Goal: Transaction & Acquisition: Purchase product/service

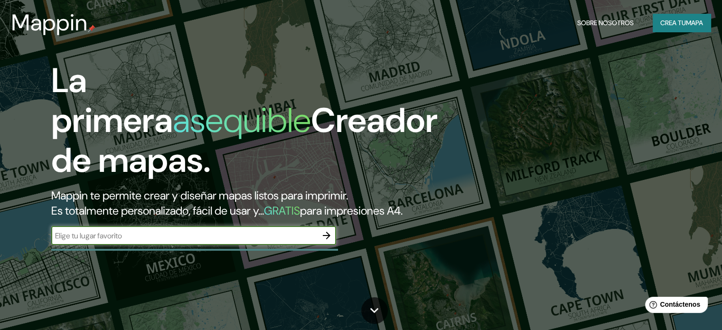
click at [198, 241] on input "text" at bounding box center [184, 235] width 266 height 11
type input "Museo de la memorias"
click at [326, 241] on icon "button" at bounding box center [326, 235] width 11 height 11
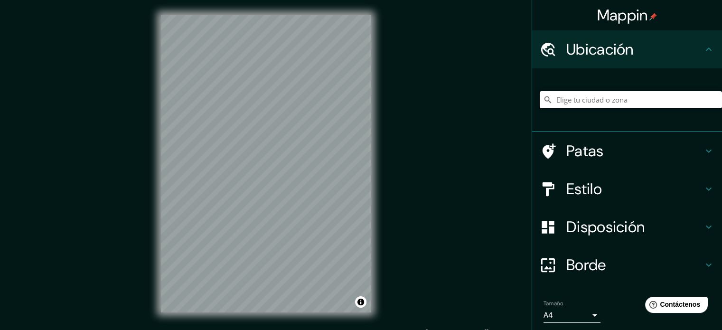
click at [584, 97] on input "Elige tu ciudad o zona" at bounding box center [631, 99] width 182 height 17
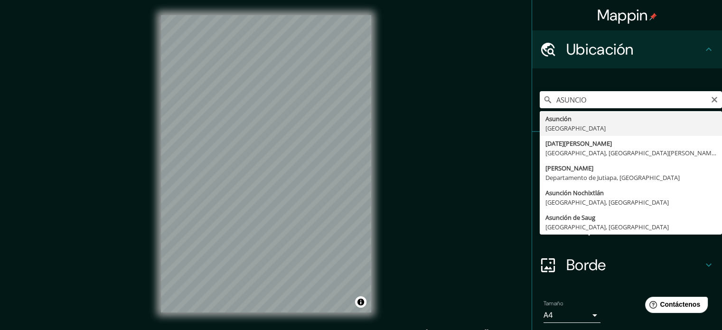
type input "[GEOGRAPHIC_DATA], [GEOGRAPHIC_DATA]"
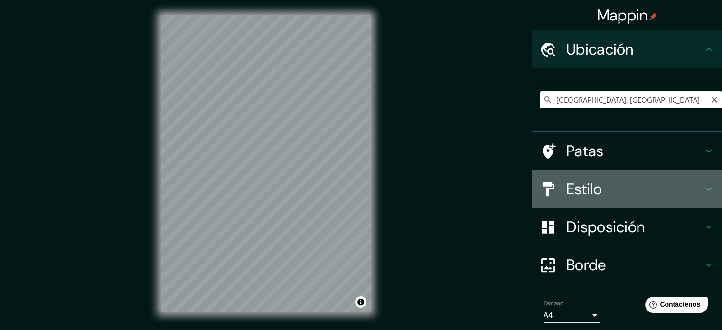
click at [617, 184] on h4 "Estilo" at bounding box center [634, 188] width 137 height 19
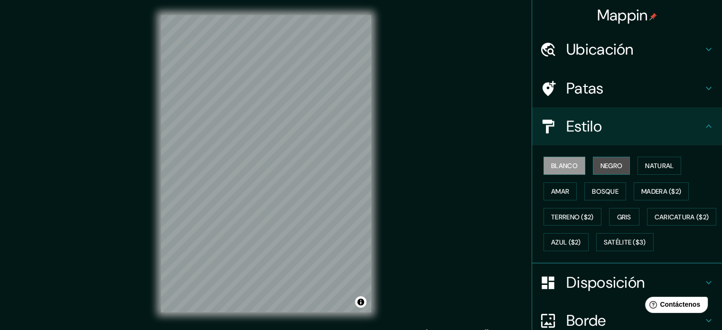
click at [612, 163] on font "Negro" at bounding box center [612, 165] width 22 height 9
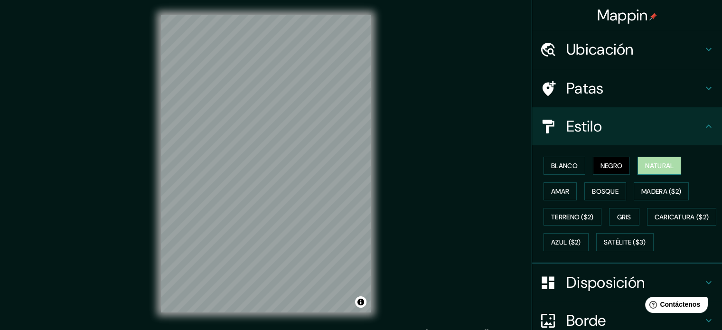
click at [647, 167] on font "Natural" at bounding box center [659, 165] width 28 height 9
click at [557, 198] on button "Amar" at bounding box center [560, 191] width 33 height 18
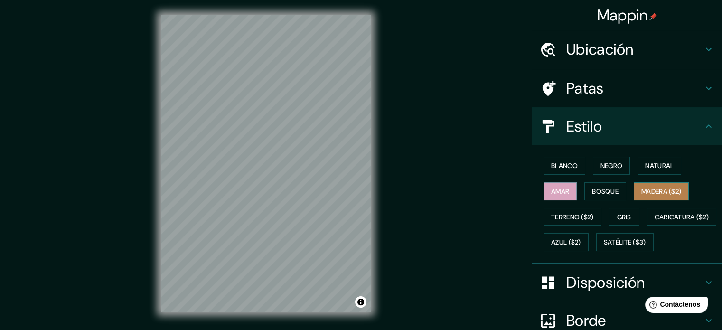
click at [656, 191] on font "Madera ($2)" at bounding box center [661, 191] width 40 height 9
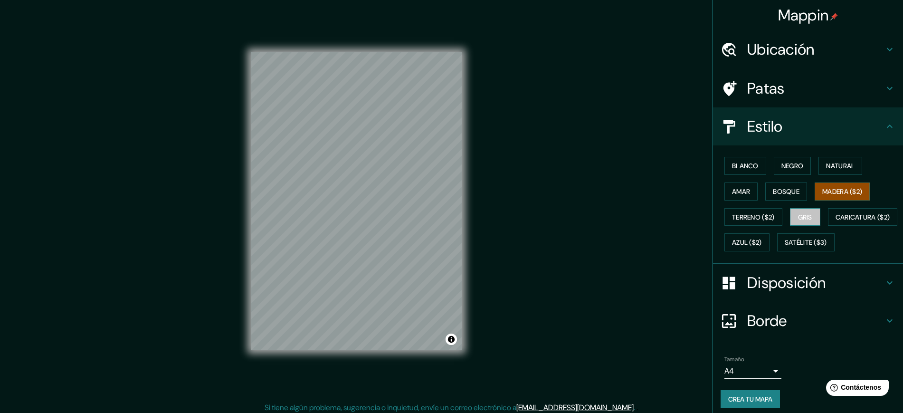
click at [722, 218] on font "Gris" at bounding box center [805, 217] width 14 height 9
click at [722, 169] on font "Blanco" at bounding box center [745, 165] width 27 height 9
click at [722, 292] on font "Disposición" at bounding box center [786, 283] width 78 height 20
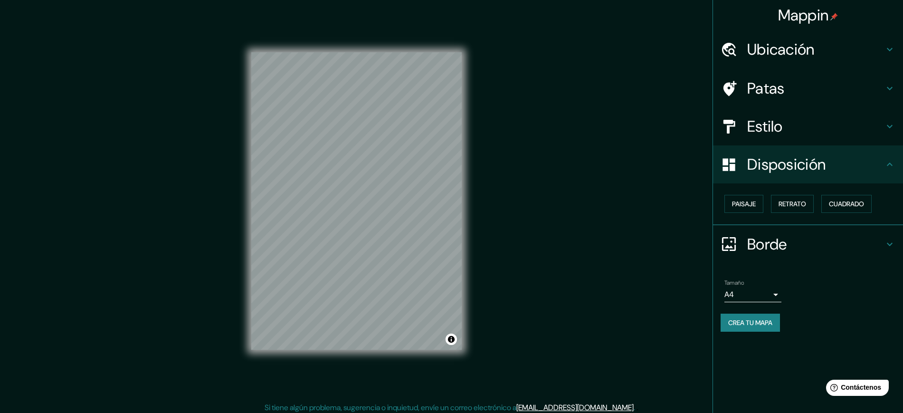
click at [467, 330] on div "© Mapbox © OpenStreetMap Improve this map" at bounding box center [356, 201] width 241 height 402
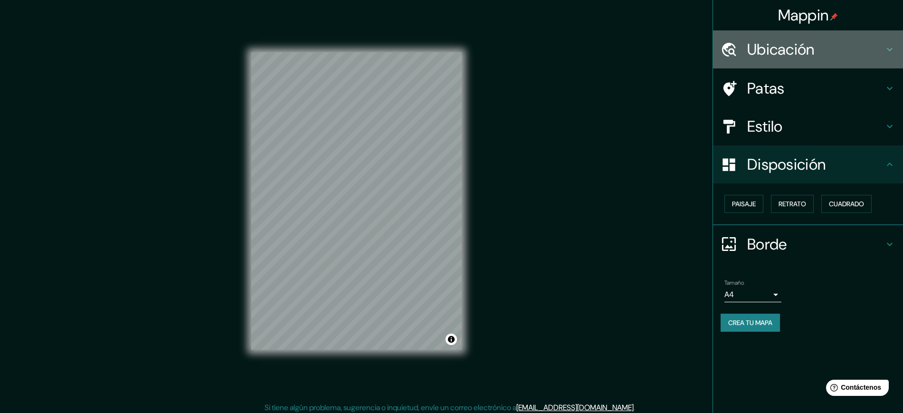
click at [722, 38] on div "Ubicación" at bounding box center [808, 49] width 190 height 38
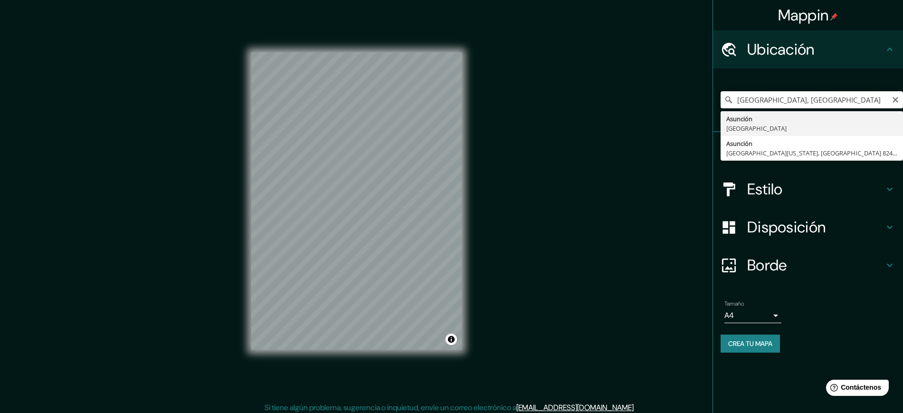
click at [722, 104] on input "[GEOGRAPHIC_DATA], [GEOGRAPHIC_DATA]" at bounding box center [811, 99] width 182 height 17
click at [722, 101] on input "[GEOGRAPHIC_DATA], [GEOGRAPHIC_DATA]" at bounding box center [811, 99] width 182 height 17
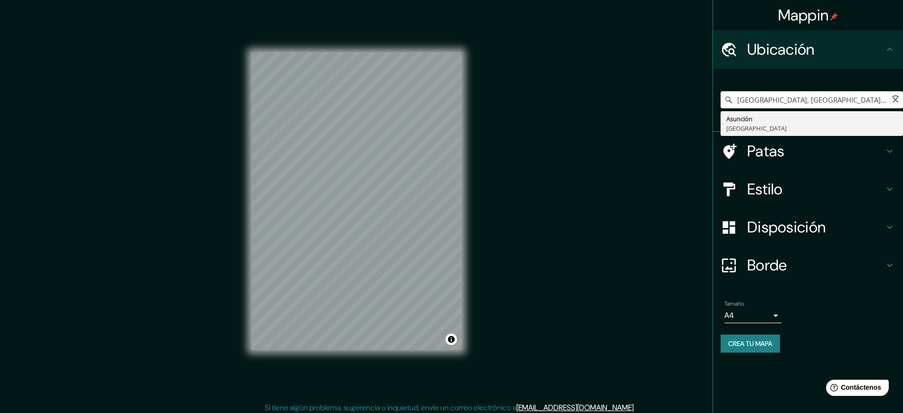
type input "[GEOGRAPHIC_DATA], [GEOGRAPHIC_DATA]"
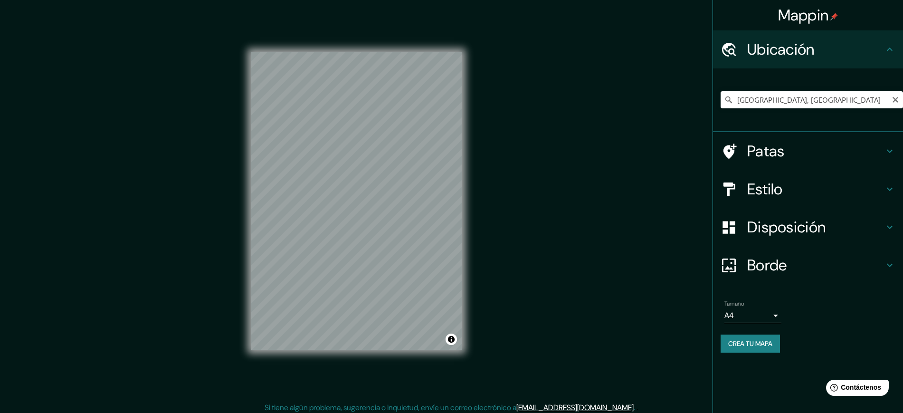
scroll to position [4, 0]
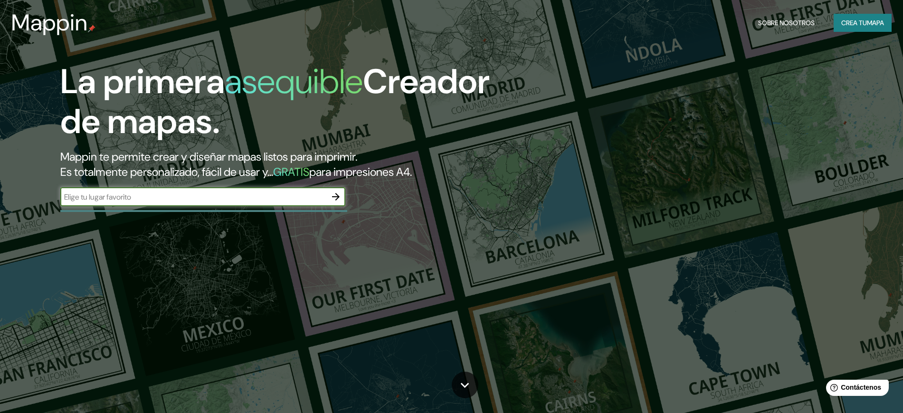
click at [161, 197] on input "text" at bounding box center [193, 196] width 266 height 11
click at [161, 197] on input "As" at bounding box center [193, 196] width 266 height 11
type input "Asuncion paraguay"
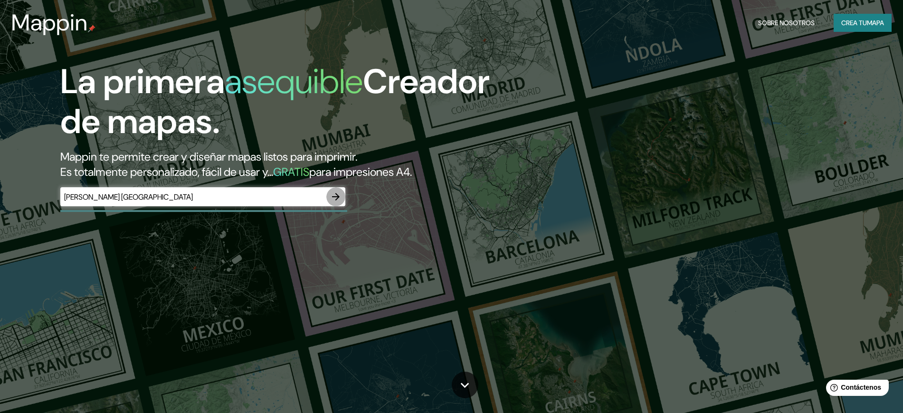
click at [330, 197] on button "button" at bounding box center [335, 196] width 19 height 19
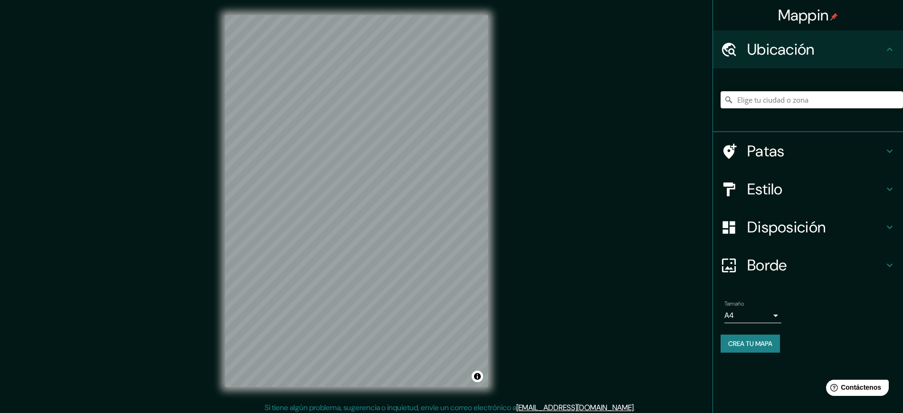
click at [758, 97] on input "Elige tu ciudad o zona" at bounding box center [811, 99] width 182 height 17
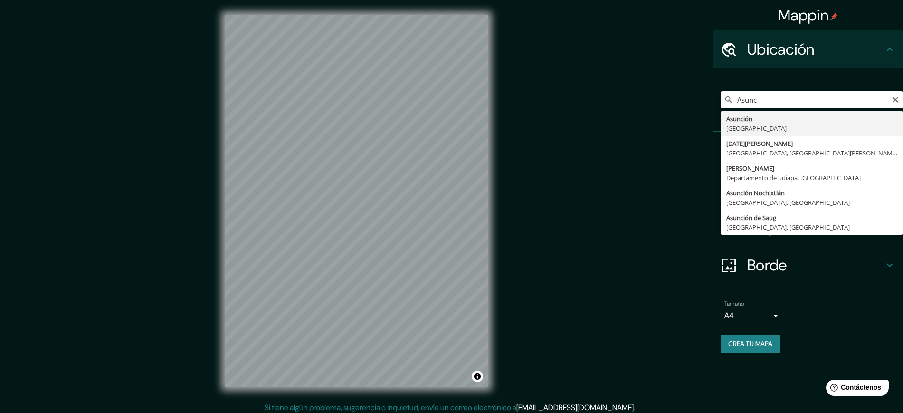
type input "[GEOGRAPHIC_DATA], [GEOGRAPHIC_DATA]"
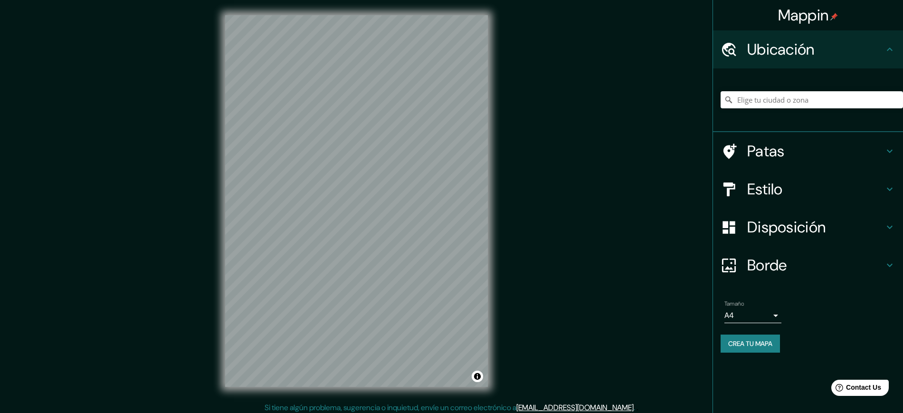
drag, startPoint x: 785, startPoint y: 89, endPoint x: 787, endPoint y: 94, distance: 5.1
click at [786, 93] on div at bounding box center [811, 99] width 182 height 47
click at [788, 97] on input "Elige tu ciudad o zona" at bounding box center [811, 99] width 182 height 17
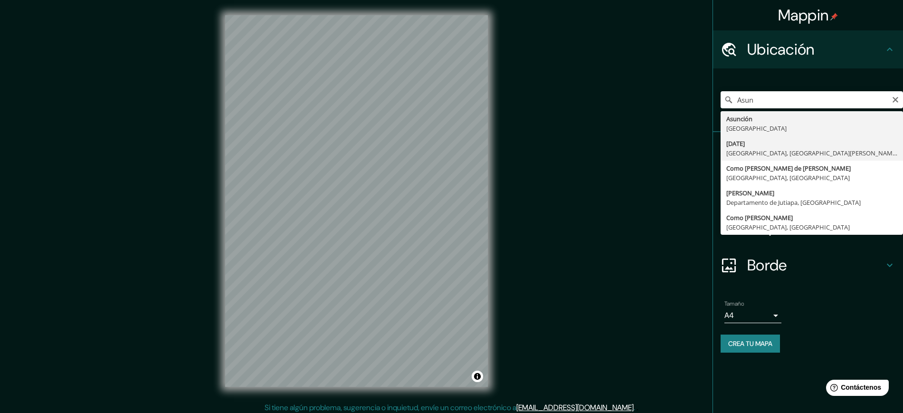
type input "La Asunción, Belén, Provincia de Heredia, Costa Rica"
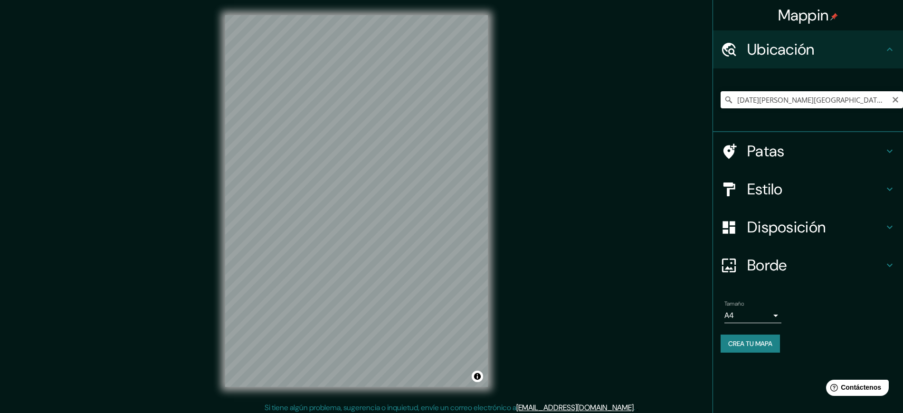
click at [773, 97] on input "La Asunción, Belén, Provincia de Heredia, Costa Rica" at bounding box center [811, 99] width 182 height 17
drag, startPoint x: 889, startPoint y: 97, endPoint x: 896, endPoint y: 100, distance: 8.3
click at [889, 98] on input "La Asunción, Belén, Provincia de Heredia, Costa Rica" at bounding box center [811, 99] width 182 height 17
click at [901, 102] on input "La Asunción, Belén, Provincia de Heredia, Costa Rica" at bounding box center [811, 99] width 182 height 17
click at [892, 97] on icon "Claro" at bounding box center [895, 100] width 8 height 8
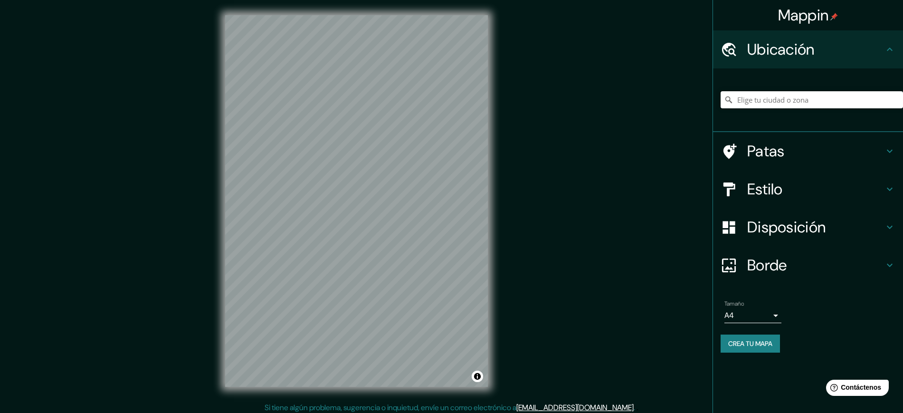
click at [881, 98] on input "Elige tu ciudad o zona" at bounding box center [811, 99] width 182 height 17
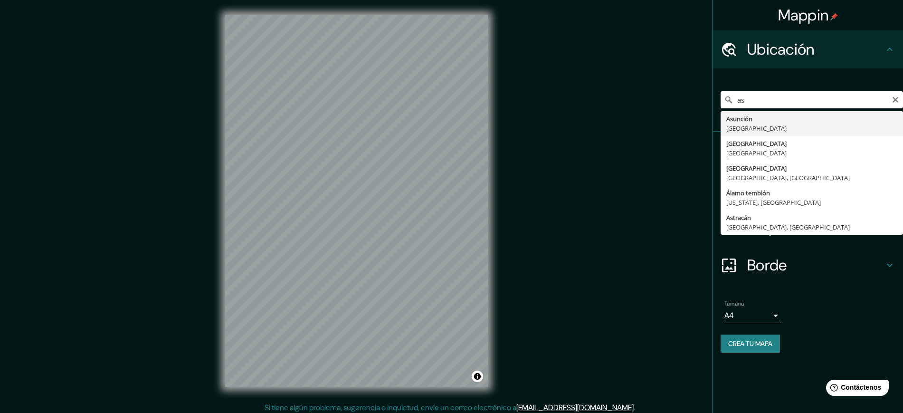
type input "[GEOGRAPHIC_DATA], [GEOGRAPHIC_DATA]"
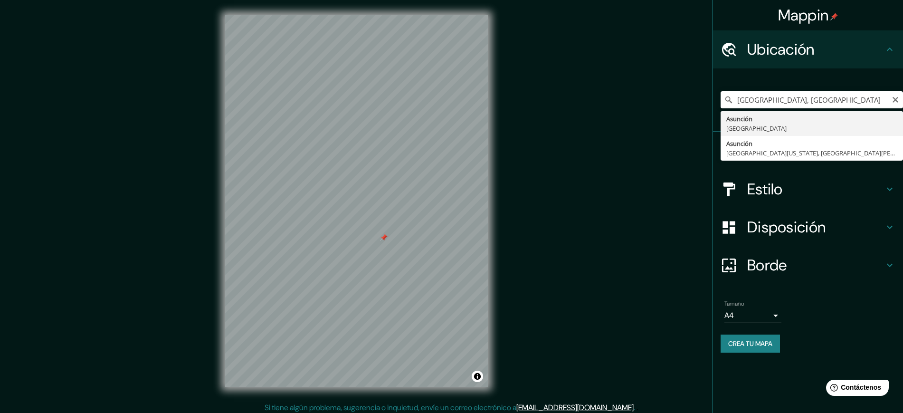
click at [386, 238] on div at bounding box center [384, 238] width 8 height 8
click at [796, 191] on h4 "Estilo" at bounding box center [815, 188] width 137 height 19
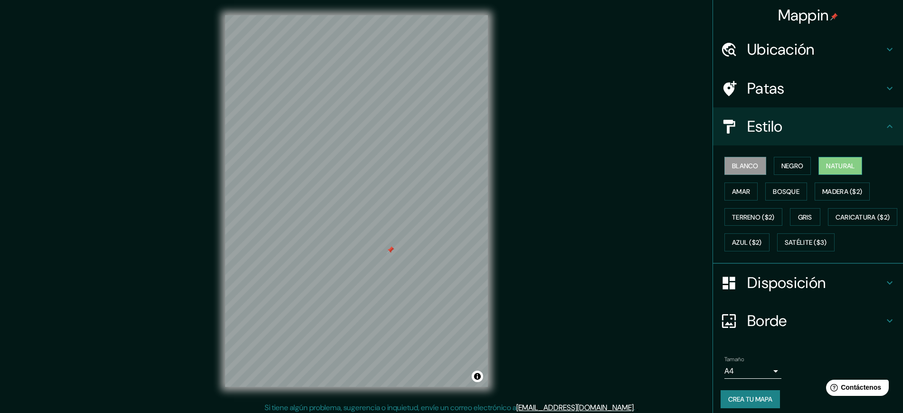
click at [826, 164] on font "Natural" at bounding box center [840, 165] width 28 height 9
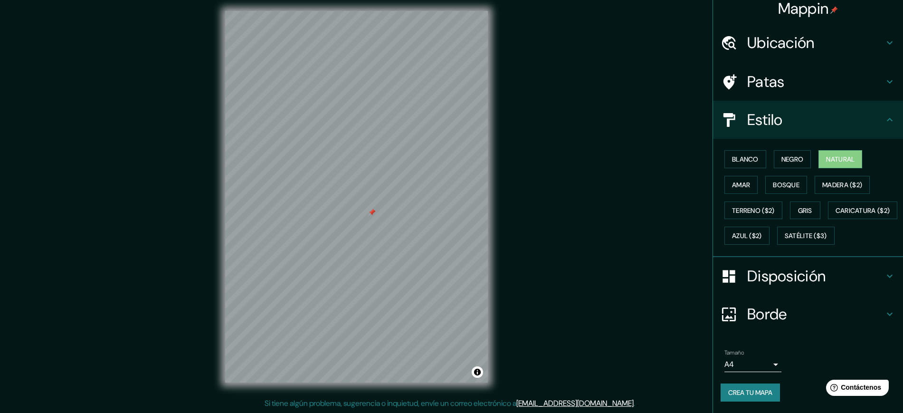
scroll to position [32, 0]
click at [737, 155] on font "Blanco" at bounding box center [745, 159] width 27 height 9
click at [781, 155] on font "Negro" at bounding box center [792, 159] width 22 height 9
click at [826, 153] on font "Natural" at bounding box center [840, 159] width 28 height 12
click at [732, 180] on font "Amar" at bounding box center [741, 184] width 18 height 9
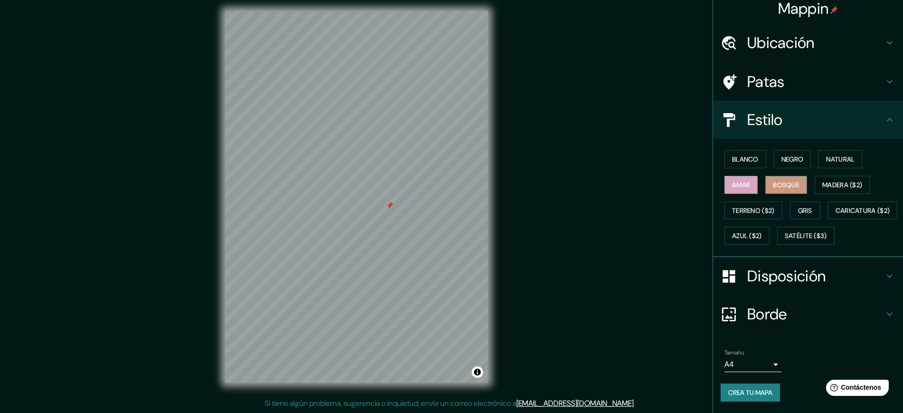
click at [782, 180] on font "Bosque" at bounding box center [786, 184] width 27 height 9
click at [827, 180] on font "Madera ($2)" at bounding box center [842, 184] width 40 height 9
click at [806, 201] on button "Gris" at bounding box center [805, 210] width 30 height 18
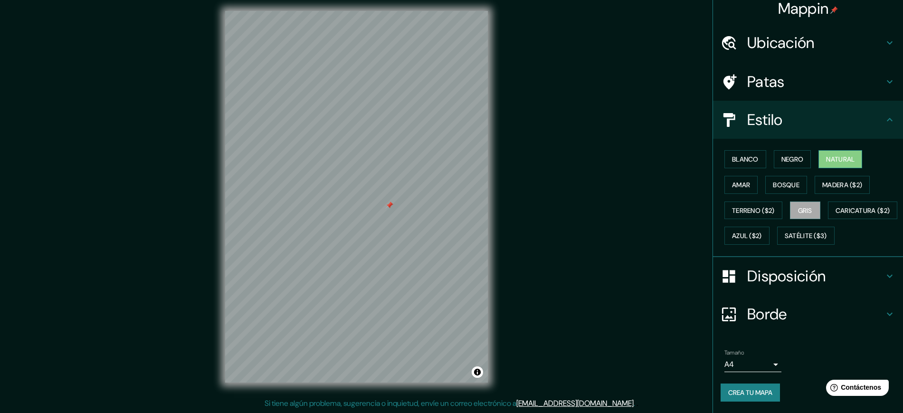
click at [844, 155] on font "Natural" at bounding box center [840, 159] width 28 height 9
click at [754, 391] on font "Crea tu mapa" at bounding box center [750, 392] width 44 height 9
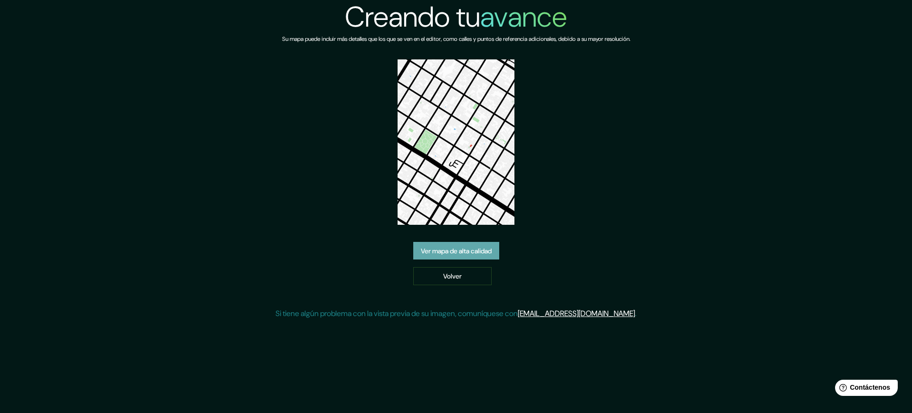
click at [433, 245] on font "Ver mapa de alta calidad" at bounding box center [456, 251] width 71 height 12
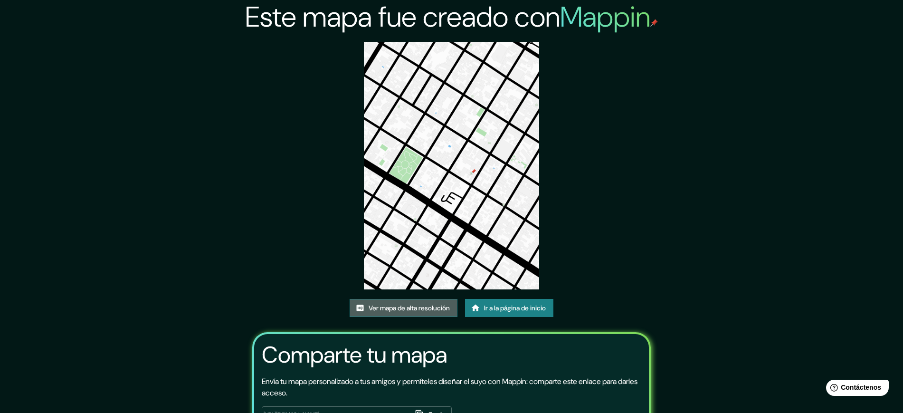
click at [420, 311] on font "Ver mapa de alta resolución" at bounding box center [408, 308] width 81 height 9
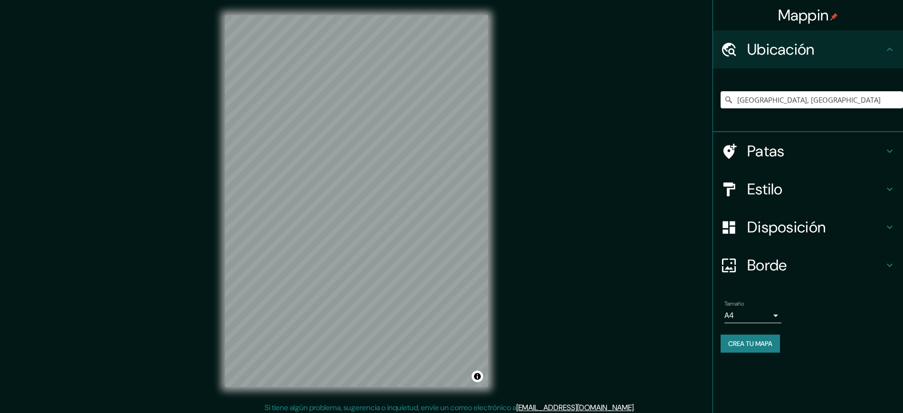
scroll to position [4, 0]
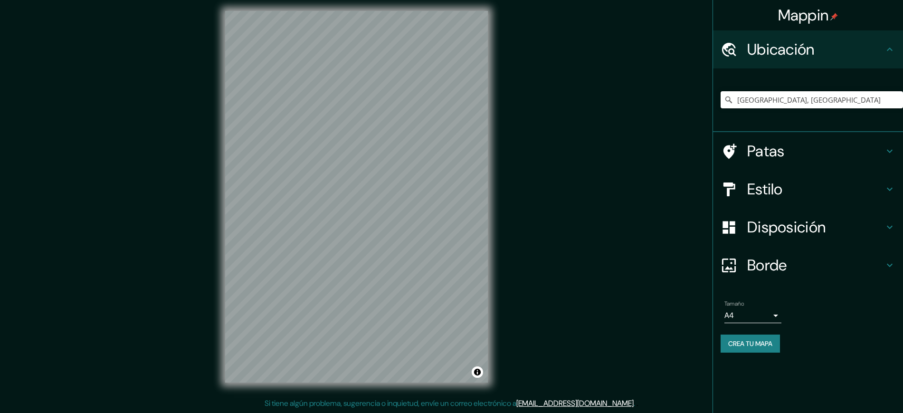
click at [816, 98] on input "[GEOGRAPHIC_DATA], [GEOGRAPHIC_DATA]" at bounding box center [811, 99] width 182 height 17
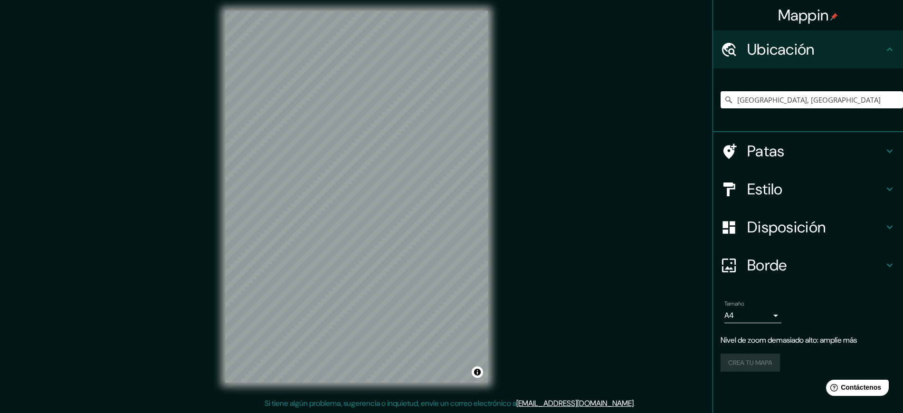
click at [821, 97] on input "[GEOGRAPHIC_DATA], [GEOGRAPHIC_DATA]" at bounding box center [811, 99] width 182 height 17
click at [849, 104] on input "[GEOGRAPHIC_DATA], [GEOGRAPHIC_DATA]" at bounding box center [811, 99] width 182 height 17
drag, startPoint x: 849, startPoint y: 104, endPoint x: 668, endPoint y: 90, distance: 182.4
click at [668, 90] on div "Mappin Ubicación [GEOGRAPHIC_DATA], [GEOGRAPHIC_DATA] Patas Estilo Disposición …" at bounding box center [451, 204] width 903 height 417
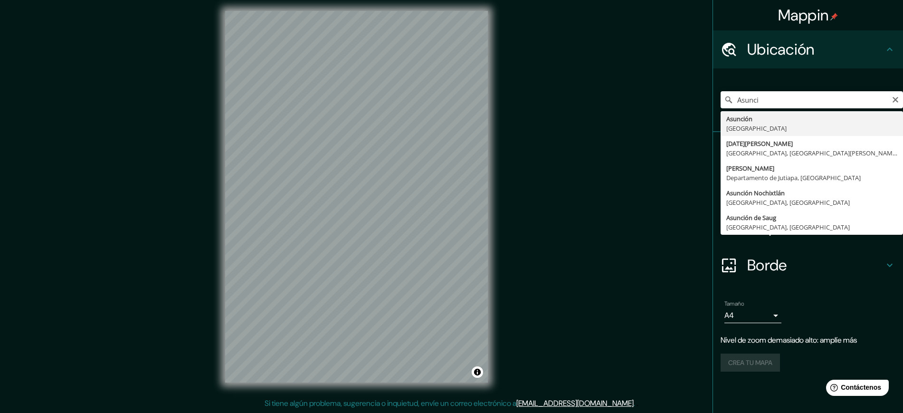
type input "[GEOGRAPHIC_DATA], [GEOGRAPHIC_DATA]"
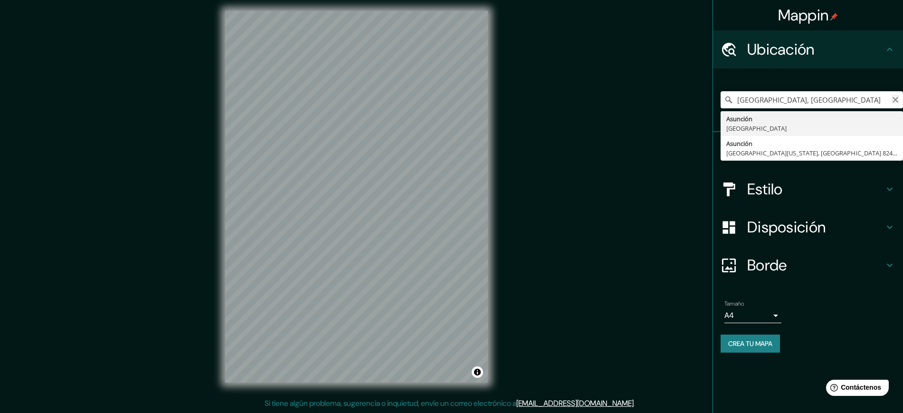
click at [897, 97] on icon "Claro" at bounding box center [895, 100] width 6 height 6
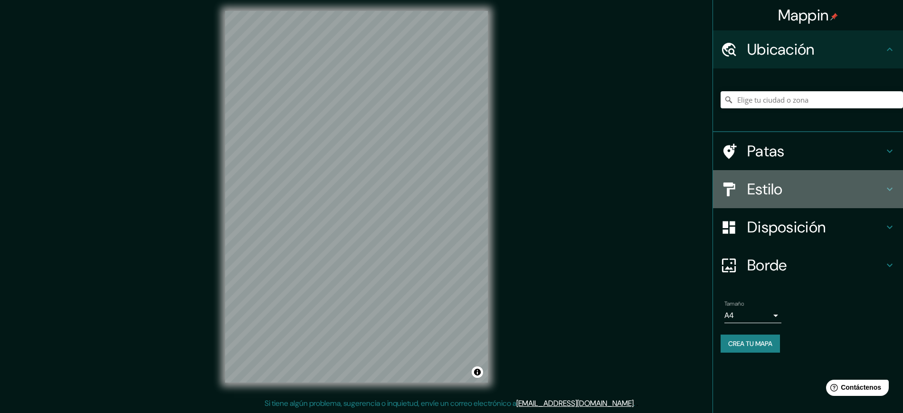
click at [756, 189] on font "Estilo" at bounding box center [765, 189] width 36 height 20
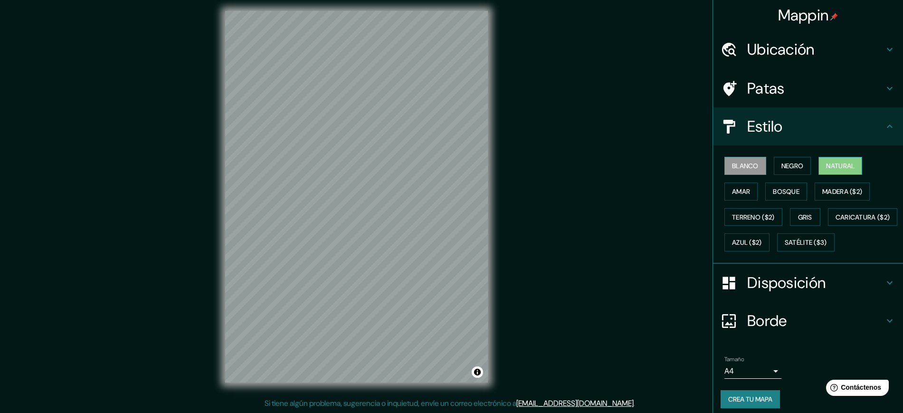
click at [850, 161] on button "Natural" at bounding box center [840, 166] width 44 height 18
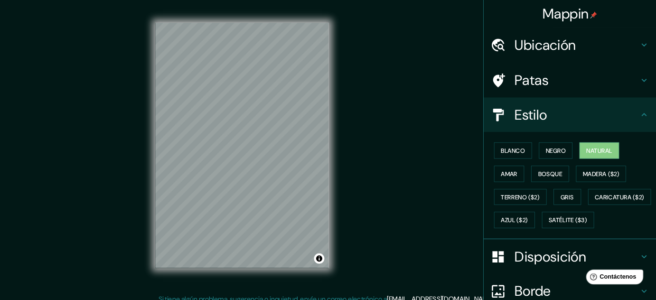
scroll to position [4, 0]
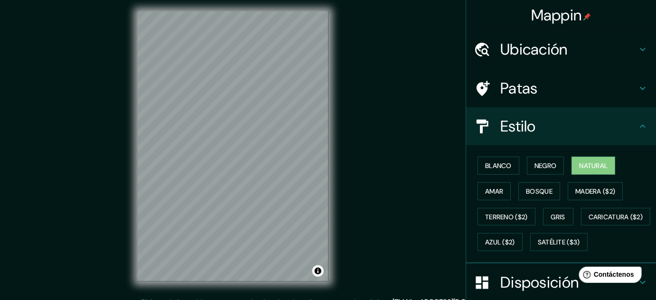
click at [371, 121] on div "Mappin Ubicación [PERSON_NAME] [GEOGRAPHIC_DATA] [PERSON_NAME][GEOGRAPHIC_DATA]…" at bounding box center [328, 154] width 656 height 316
